Goal: Information Seeking & Learning: Find specific fact

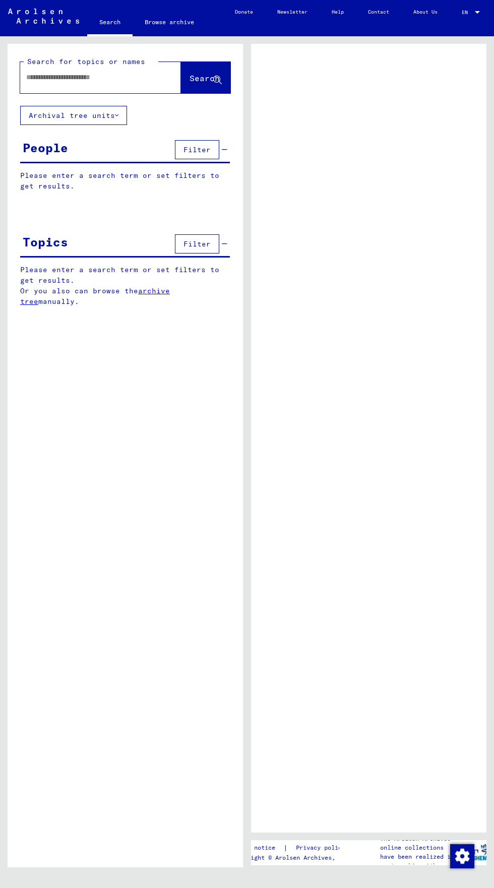
click at [50, 72] on input "text" at bounding box center [91, 77] width 131 height 11
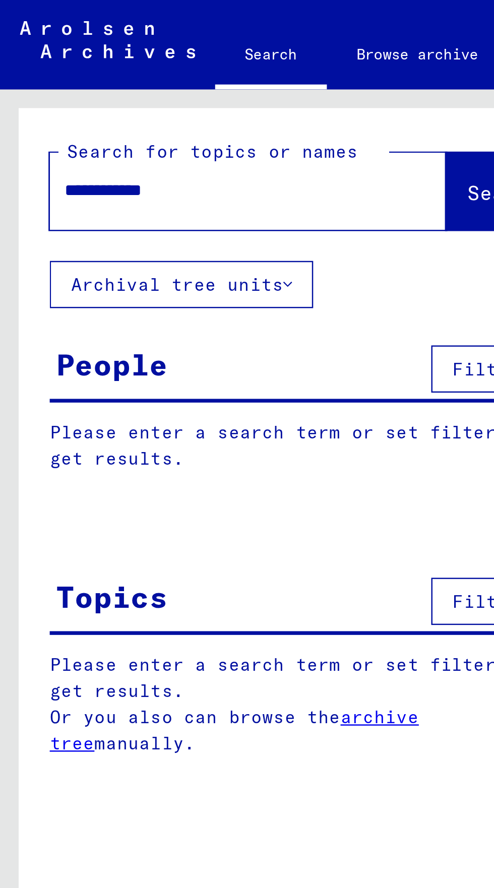
type input "**********"
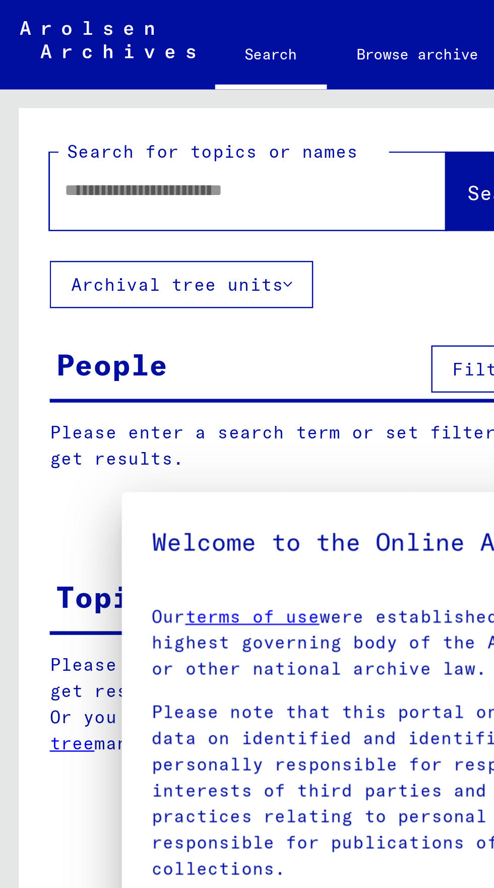
click at [325, 358] on p "Please note that this portal on victims of Nazi [MEDICAL_DATA] contains sensiti…" at bounding box center [246, 321] width 371 height 74
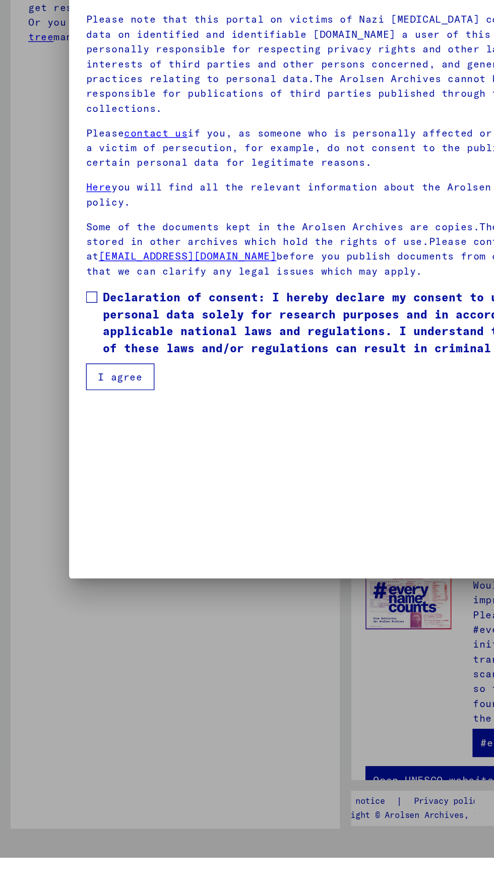
scroll to position [391, 0]
click at [69, 491] on span at bounding box center [65, 487] width 8 height 8
click at [85, 554] on button "I agree" at bounding box center [85, 544] width 49 height 19
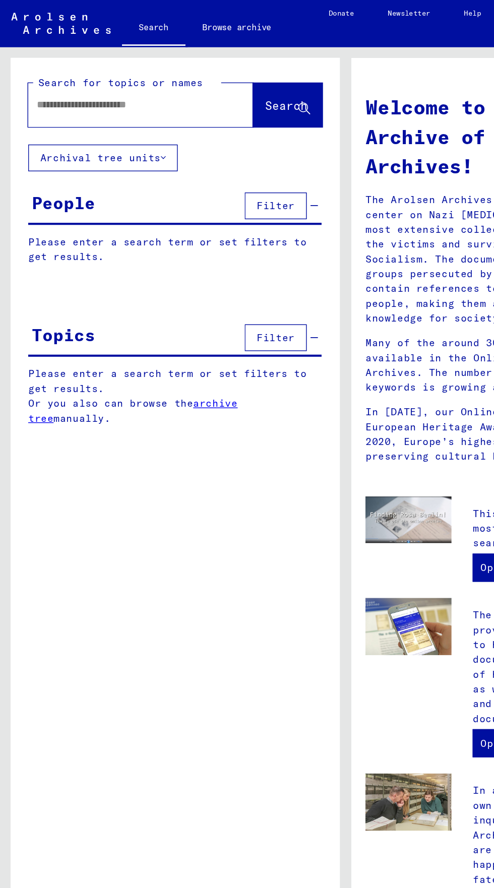
scroll to position [0, 0]
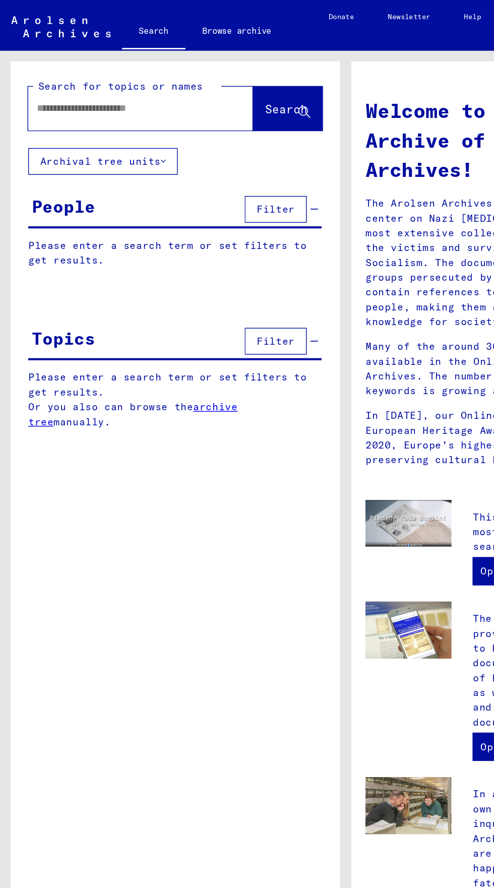
click at [44, 82] on input "text" at bounding box center [88, 77] width 124 height 11
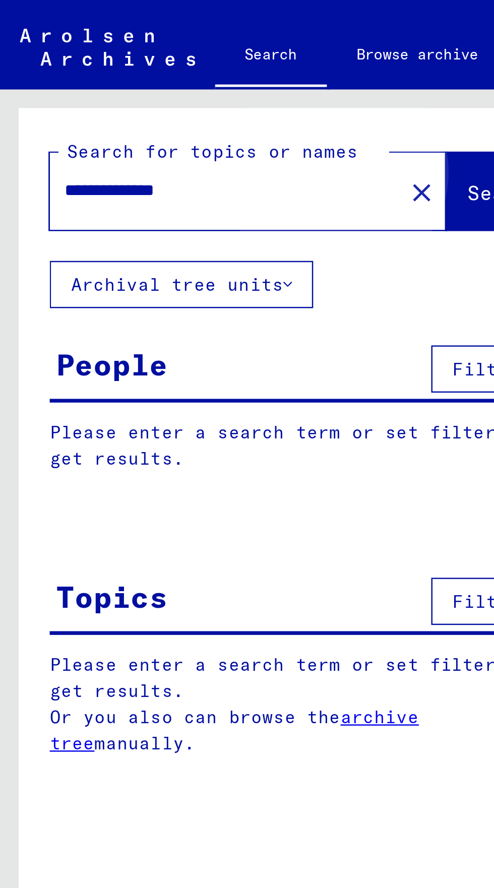
type input "**********"
click at [189, 82] on span "Search" at bounding box center [204, 78] width 30 height 10
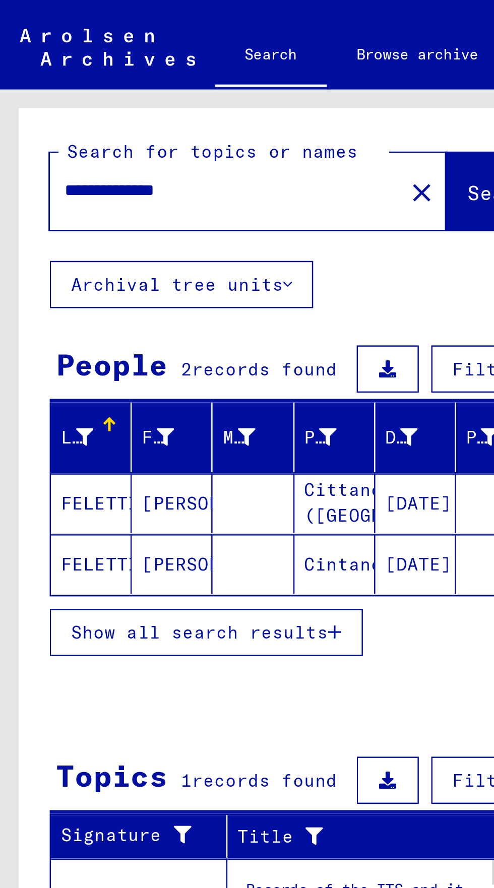
click at [46, 199] on mat-cell "FELETTI" at bounding box center [37, 204] width 33 height 24
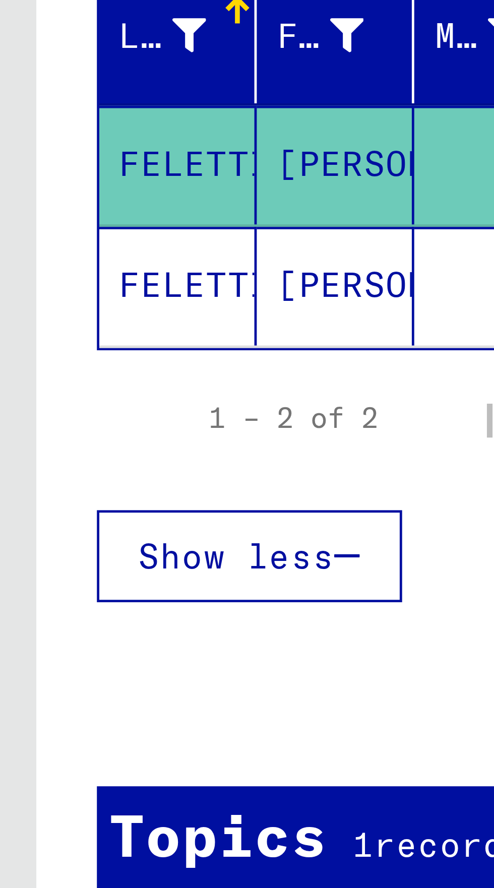
click at [75, 232] on mat-cell "[PERSON_NAME]" at bounding box center [69, 229] width 33 height 25
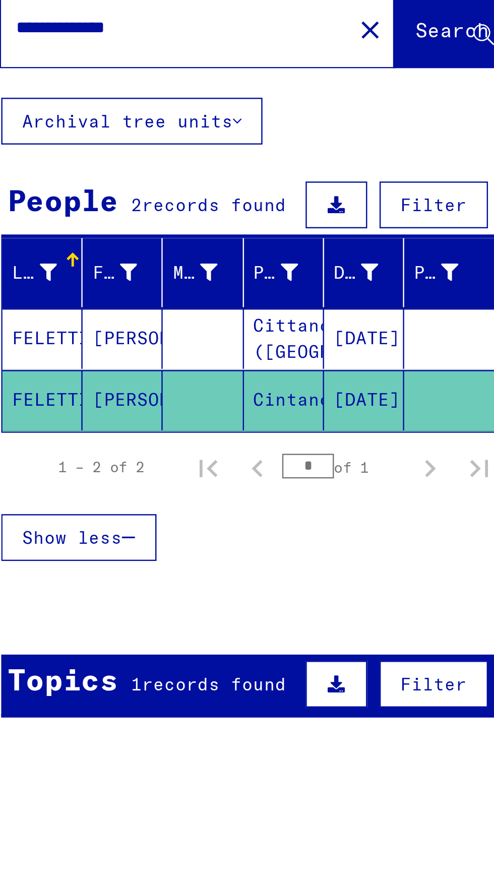
click at [138, 206] on mat-cell "Cittanova D'Istria ([GEOGRAPHIC_DATA])" at bounding box center [135, 204] width 33 height 25
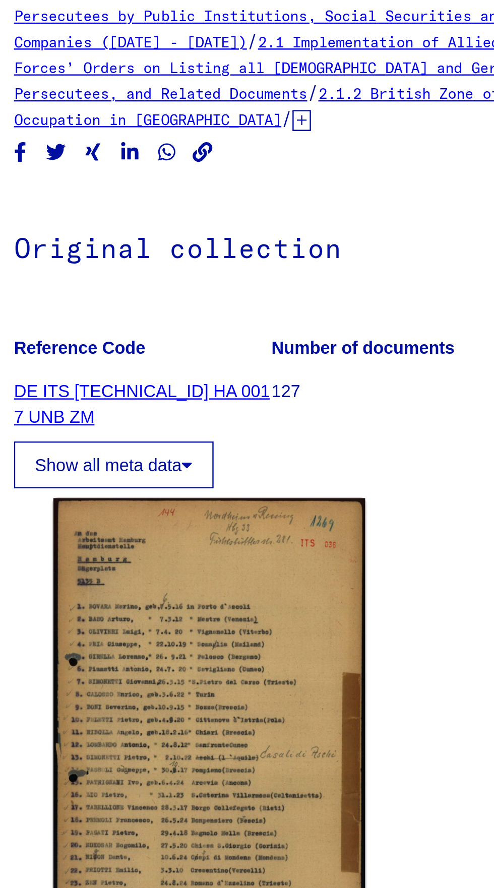
click at [345, 228] on link "DE ITS [TECHNICAL_ID] HA 001 7 UNB ZM" at bounding box center [316, 231] width 105 height 19
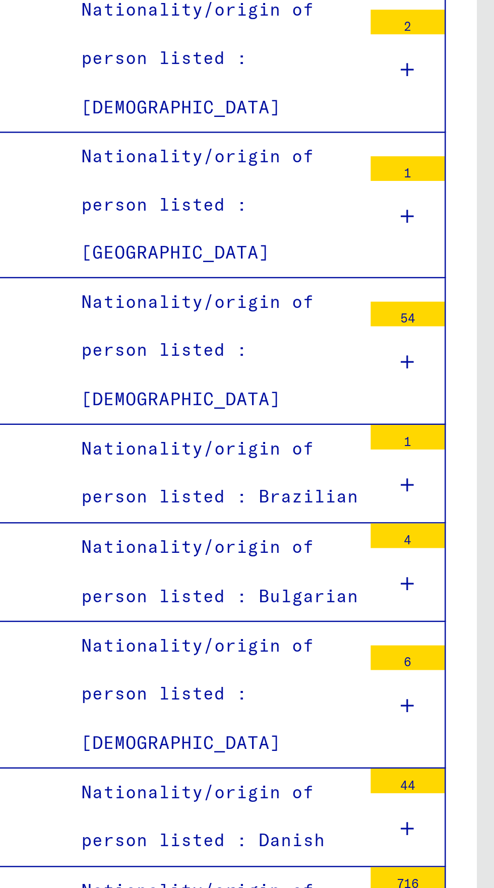
scroll to position [987, 0]
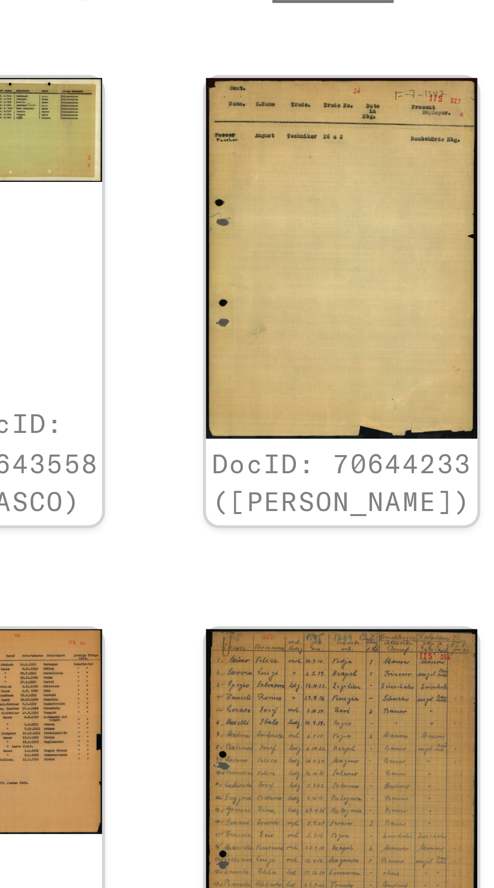
scroll to position [183, 29]
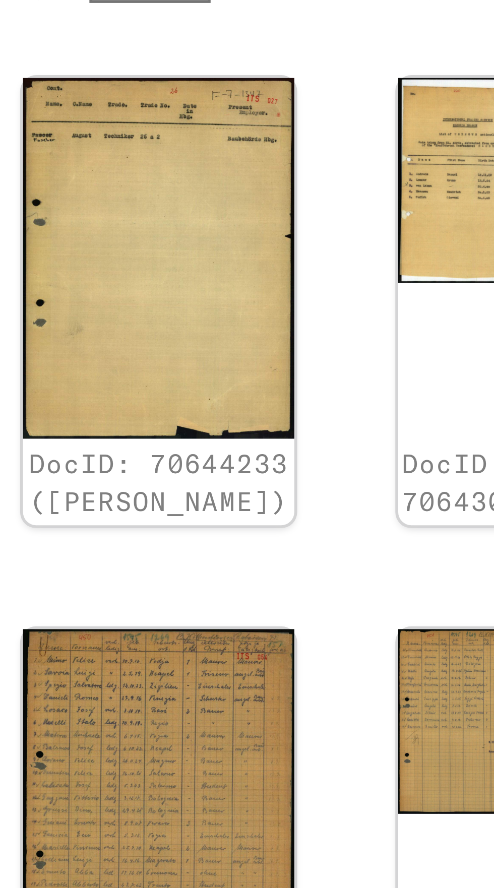
click at [413, 704] on icon "Next page" at bounding box center [411, 711] width 14 height 14
type input "*"
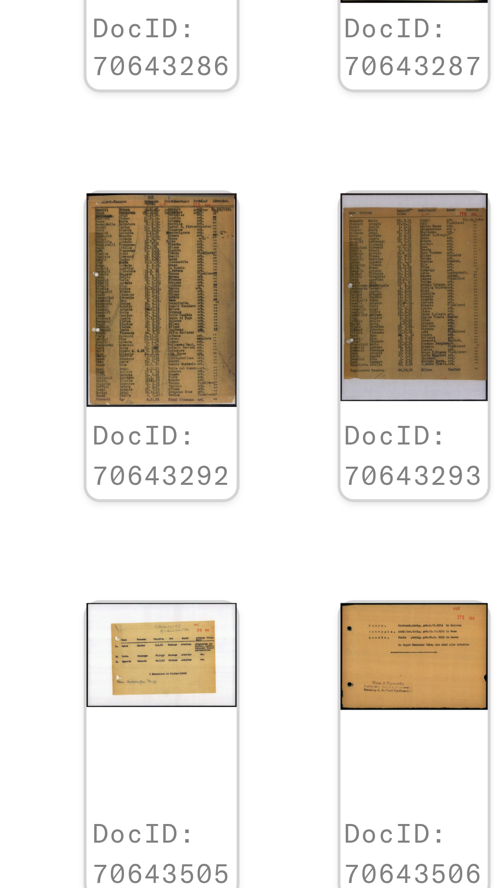
scroll to position [0, 18]
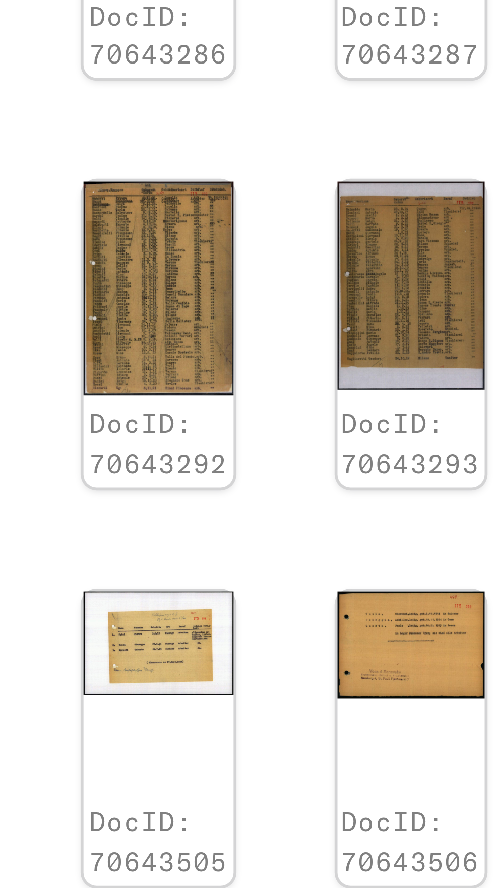
click at [356, 524] on img at bounding box center [362, 527] width 26 height 37
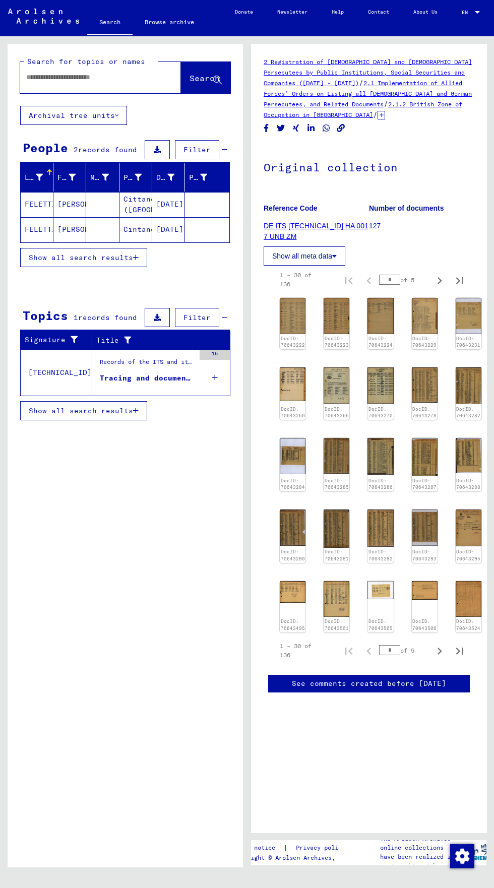
type input "********"
